Goal: Task Accomplishment & Management: Complete application form

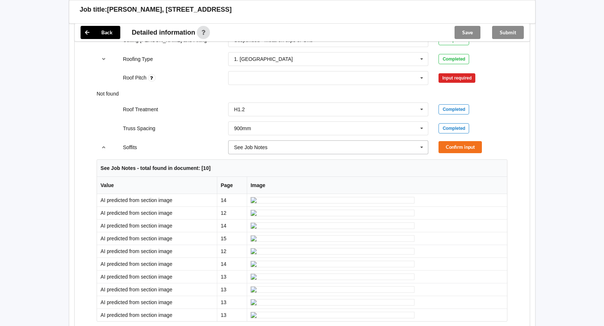
scroll to position [510, 0]
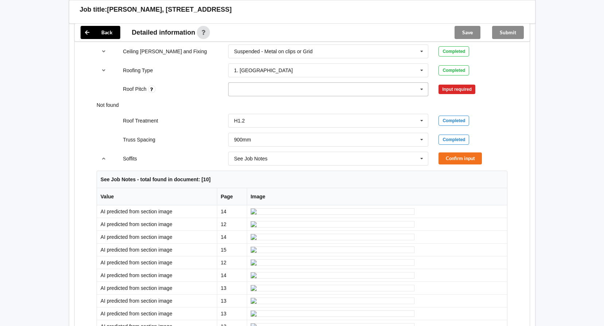
click at [395, 82] on div "None" at bounding box center [328, 89] width 200 height 14
type input "3 Degrees"
click at [273, 97] on div "Add 3 Degrees" at bounding box center [328, 102] width 200 height 13
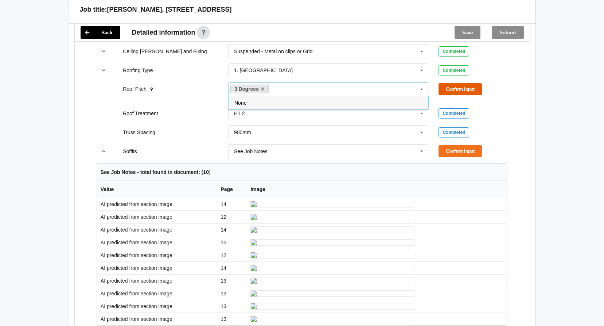
click at [460, 83] on button "Confirm input" at bounding box center [459, 89] width 43 height 12
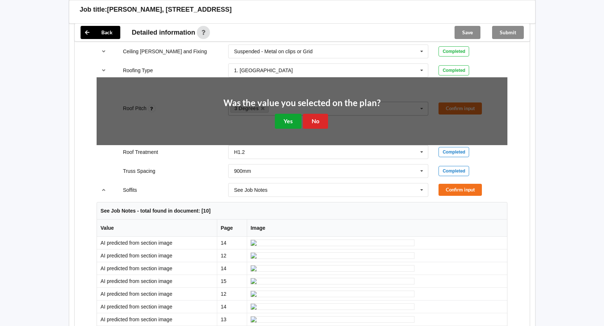
click at [295, 114] on button "Yes" at bounding box center [288, 121] width 27 height 15
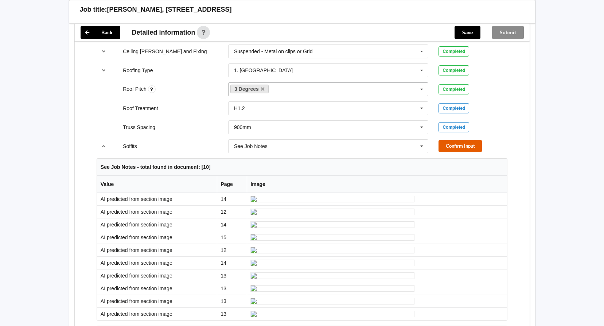
click at [443, 140] on button "Confirm input" at bounding box center [459, 146] width 43 height 12
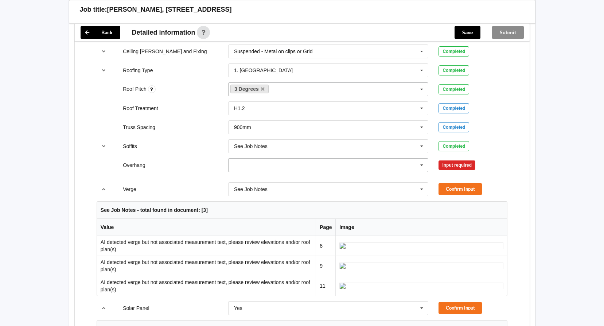
click at [418, 159] on icon at bounding box center [421, 165] width 11 height 13
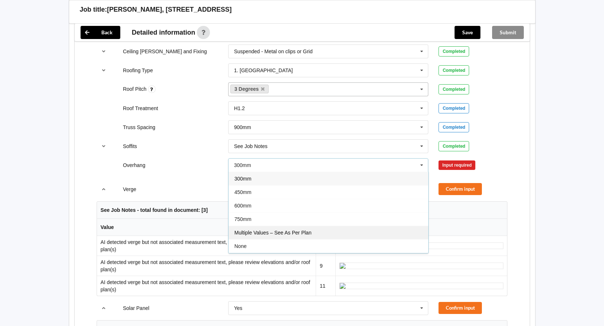
click at [301, 230] on span "Multiple Values – See As Per Plan" at bounding box center [272, 233] width 77 height 6
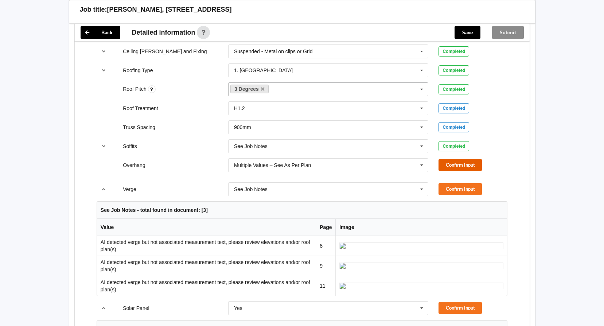
click at [451, 159] on button "Confirm input" at bounding box center [459, 165] width 43 height 12
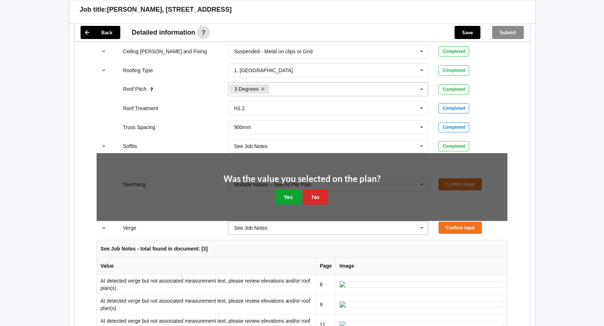
click at [288, 189] on button "Yes" at bounding box center [288, 196] width 27 height 15
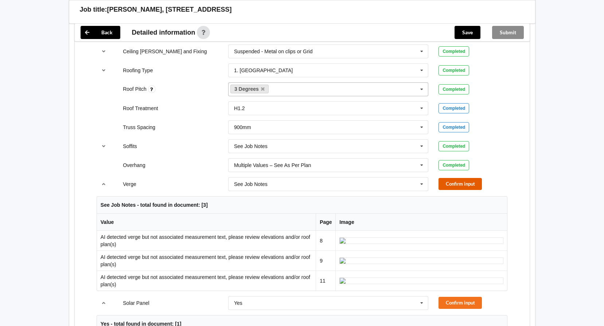
click at [457, 178] on button "Confirm input" at bounding box center [459, 184] width 43 height 12
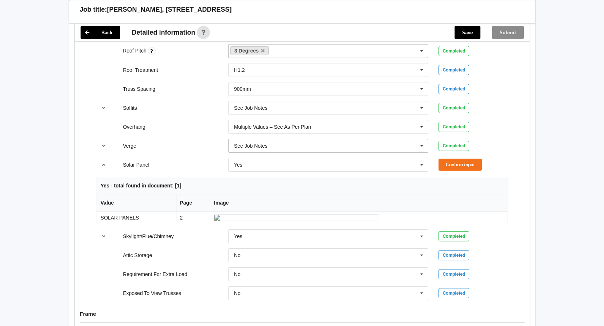
scroll to position [619, 0]
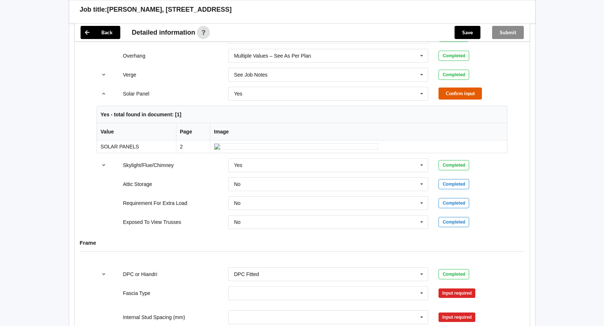
click at [445, 87] on button "Confirm input" at bounding box center [459, 93] width 43 height 12
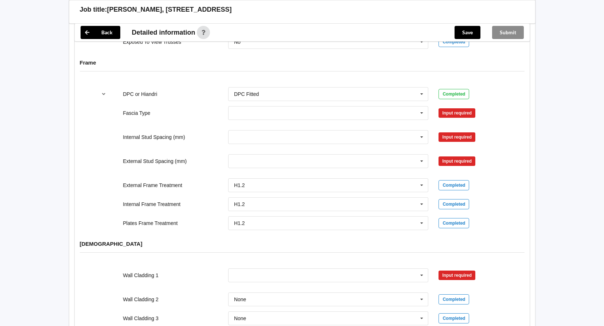
scroll to position [765, 0]
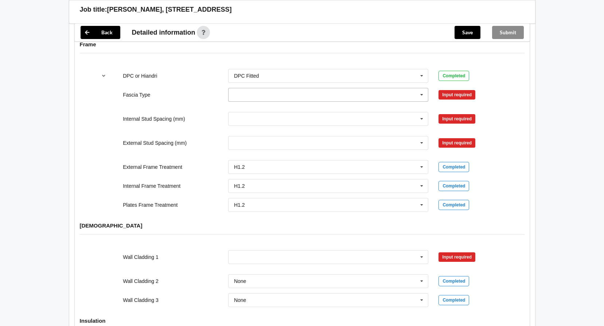
click at [423, 91] on icon at bounding box center [421, 94] width 11 height 13
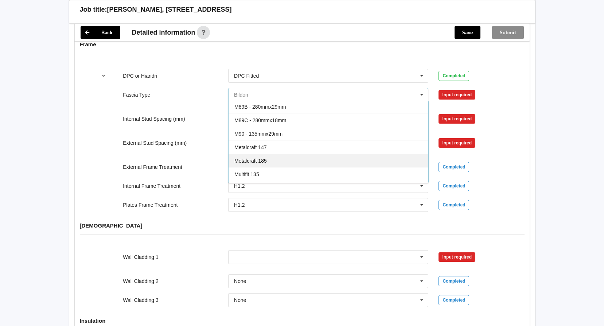
scroll to position [146, 0]
click at [275, 158] on div "Multifit 185" at bounding box center [328, 164] width 200 height 13
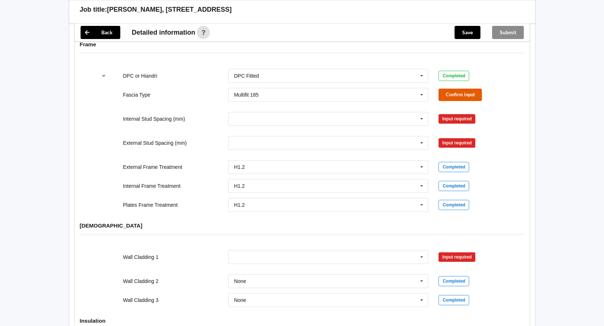
click at [465, 89] on button "Confirm input" at bounding box center [459, 95] width 43 height 12
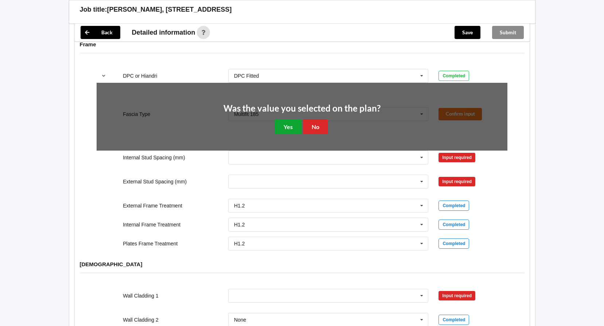
click at [289, 119] on button "Yes" at bounding box center [288, 126] width 27 height 15
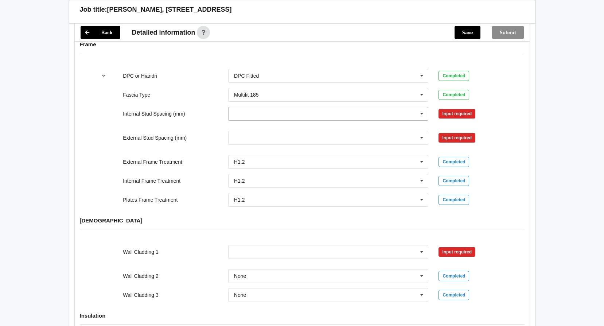
click at [425, 108] on icon at bounding box center [421, 113] width 11 height 13
drag, startPoint x: 319, startPoint y: 188, endPoint x: 339, endPoint y: 170, distance: 26.8
click at [319, 188] on div "Multiple Values – See As Per Plan" at bounding box center [328, 194] width 200 height 13
click at [450, 107] on button "Confirm input" at bounding box center [459, 113] width 43 height 12
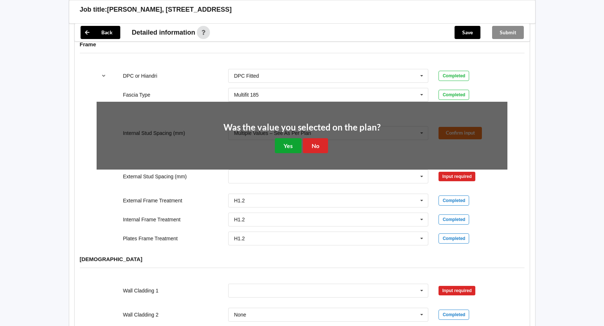
click at [290, 138] on button "Yes" at bounding box center [288, 145] width 27 height 15
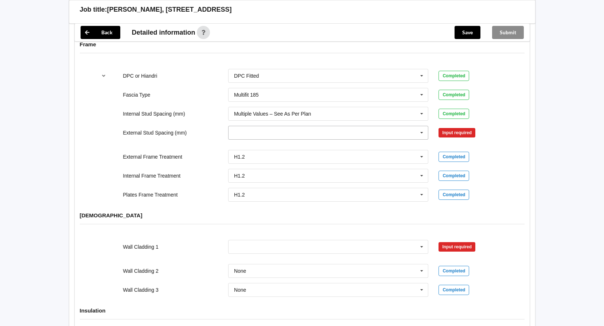
click at [419, 126] on icon at bounding box center [421, 132] width 11 height 13
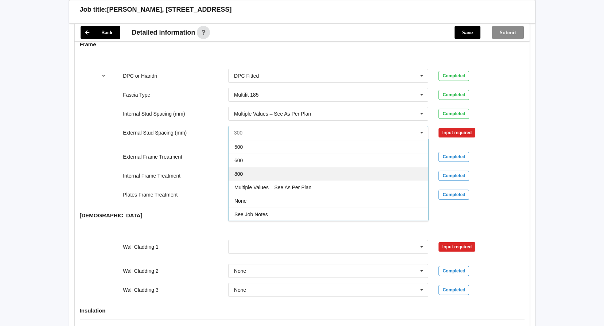
scroll to position [40, 0]
drag, startPoint x: 284, startPoint y: 177, endPoint x: 296, endPoint y: 171, distance: 13.4
click at [285, 184] on span "Multiple Values – See As Per Plan" at bounding box center [272, 187] width 77 height 6
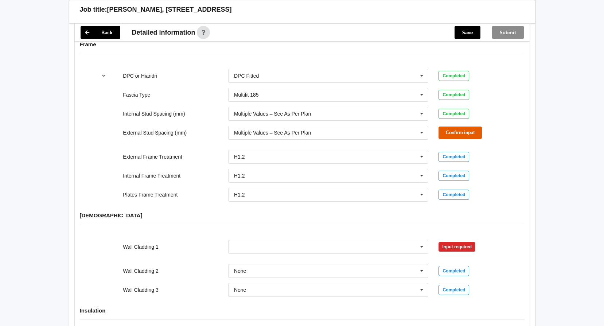
click at [451, 126] on button "Confirm input" at bounding box center [459, 132] width 43 height 12
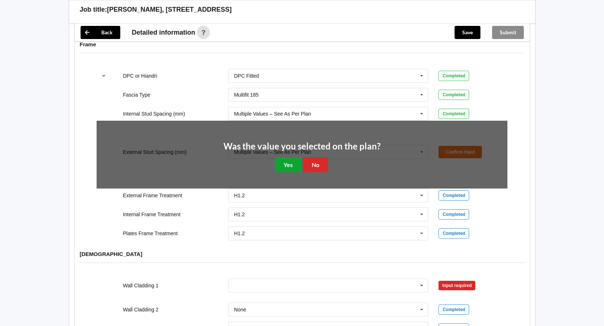
click at [289, 160] on button "Yes" at bounding box center [288, 164] width 27 height 15
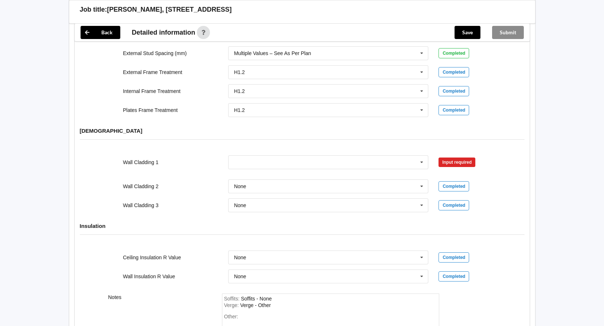
scroll to position [911, 0]
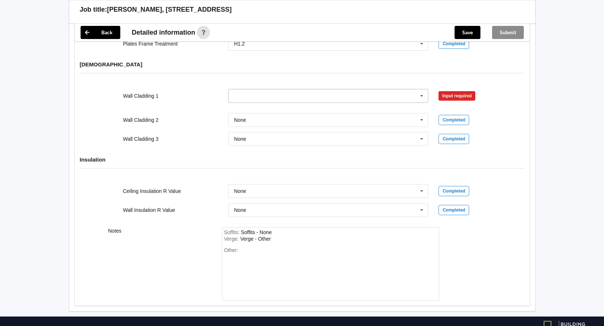
click at [256, 89] on input "text" at bounding box center [329, 95] width 200 height 13
type input "metal Cladding"
click at [527, 113] on div "Wall Cladding 1 No results found. Input required Wall Cladding 2 None Axon Pane…" at bounding box center [302, 117] width 455 height 67
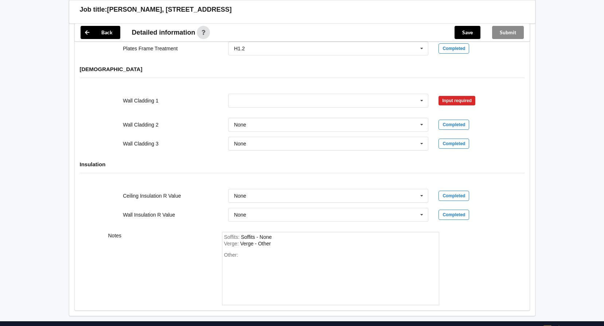
scroll to position [858, 0]
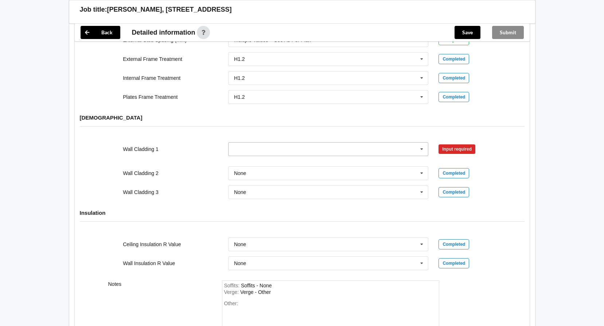
click at [420, 142] on icon at bounding box center [421, 148] width 11 height 13
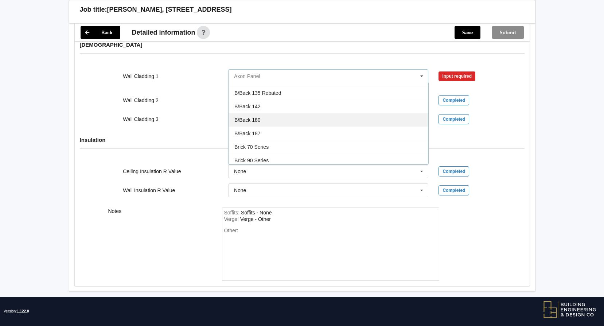
scroll to position [36, 0]
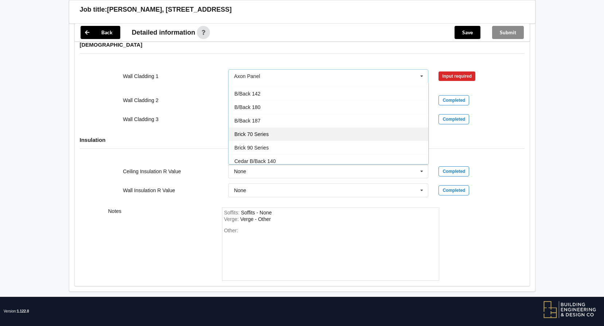
click at [289, 129] on div "Brick 70 Series" at bounding box center [328, 133] width 200 height 13
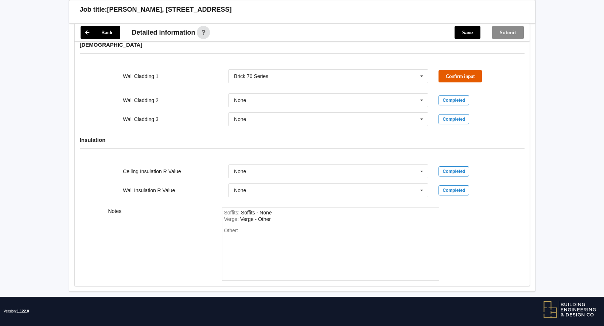
click at [447, 70] on button "Confirm input" at bounding box center [459, 76] width 43 height 12
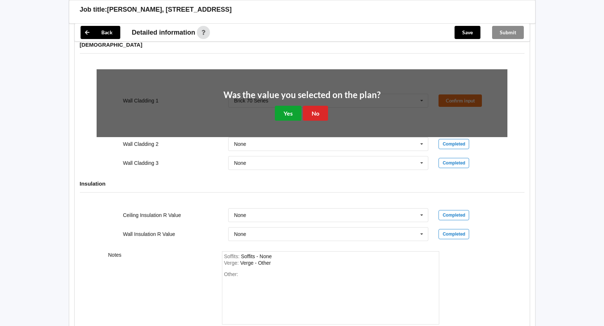
click at [288, 106] on button "Yes" at bounding box center [288, 113] width 27 height 15
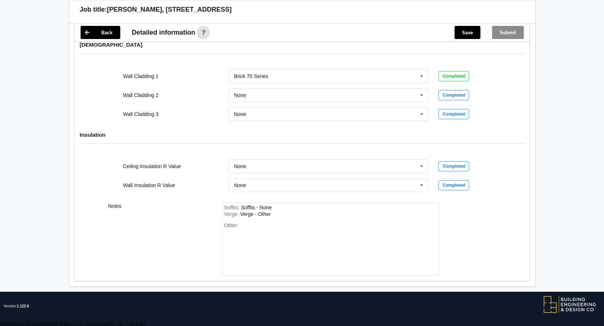
scroll to position [926, 0]
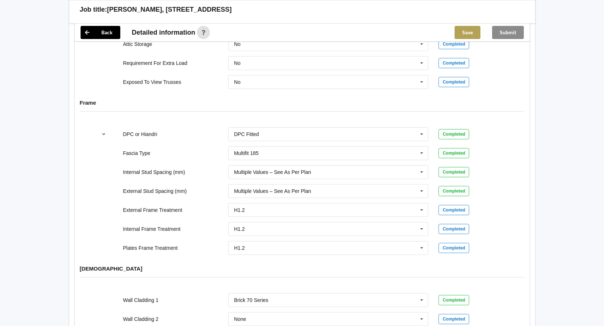
click at [473, 38] on button "Save" at bounding box center [467, 32] width 26 height 13
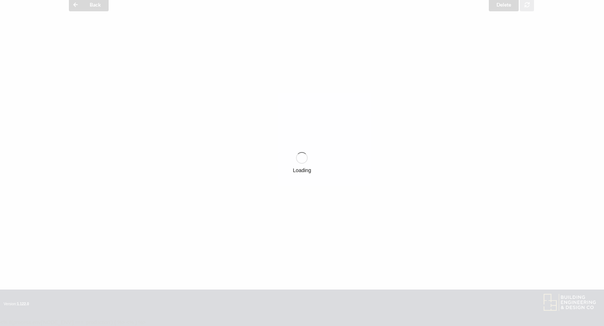
scroll to position [32, 0]
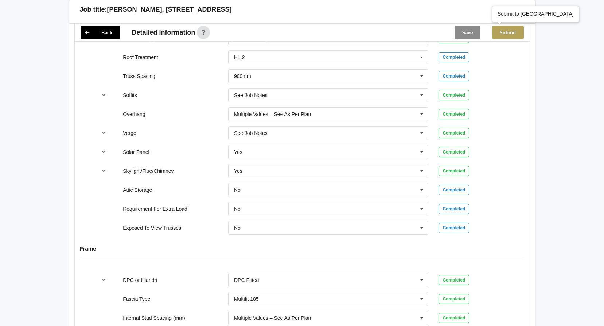
click at [509, 36] on button "Submit" at bounding box center [508, 32] width 32 height 13
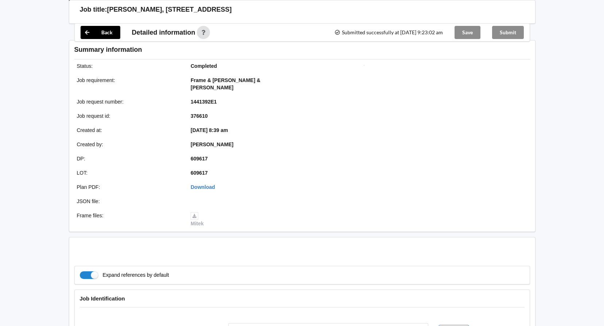
scroll to position [528, 0]
